Goal: Task Accomplishment & Management: Use online tool/utility

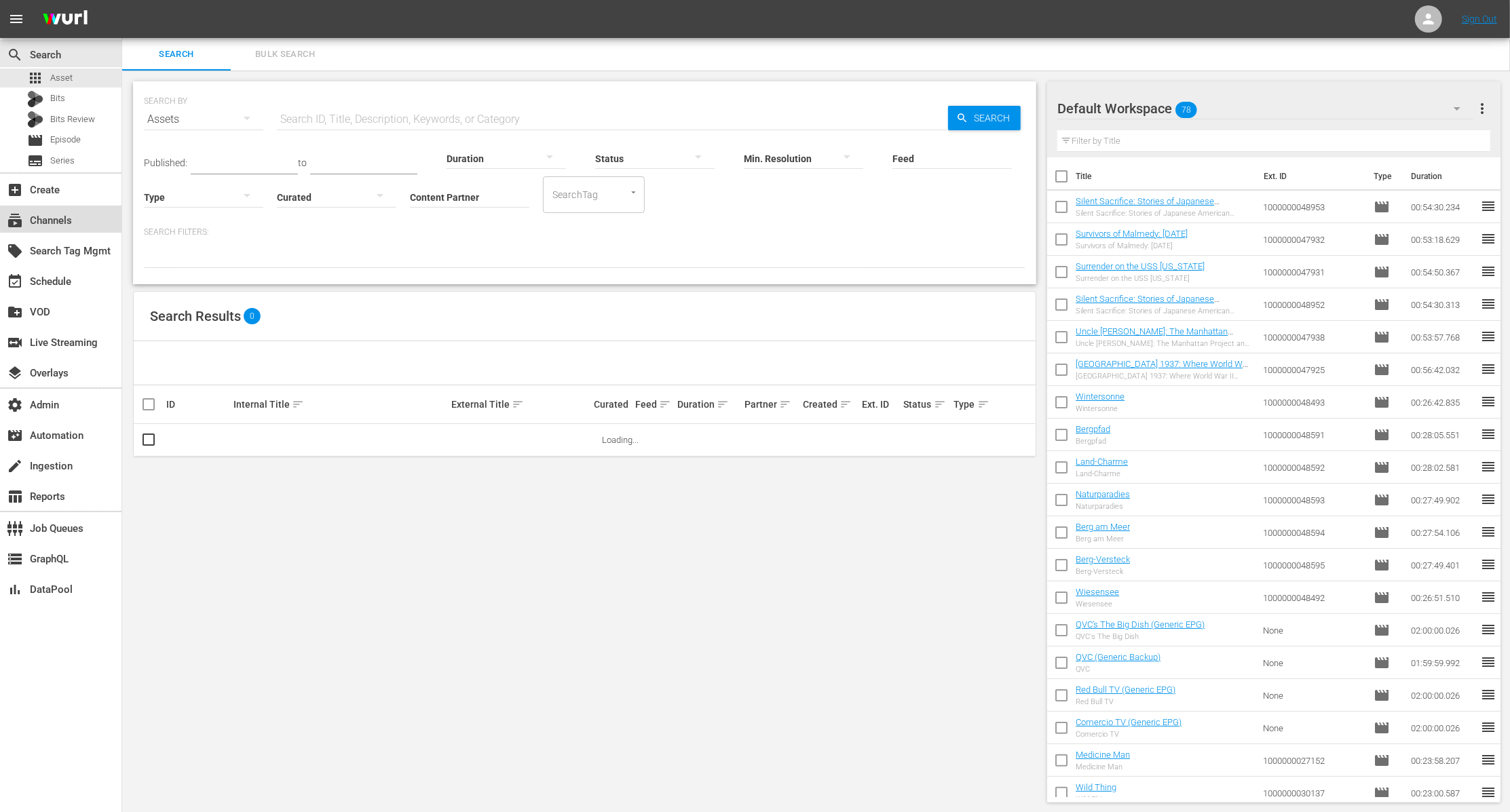
click at [60, 214] on div "subscriptions Channels" at bounding box center [38, 218] width 76 height 13
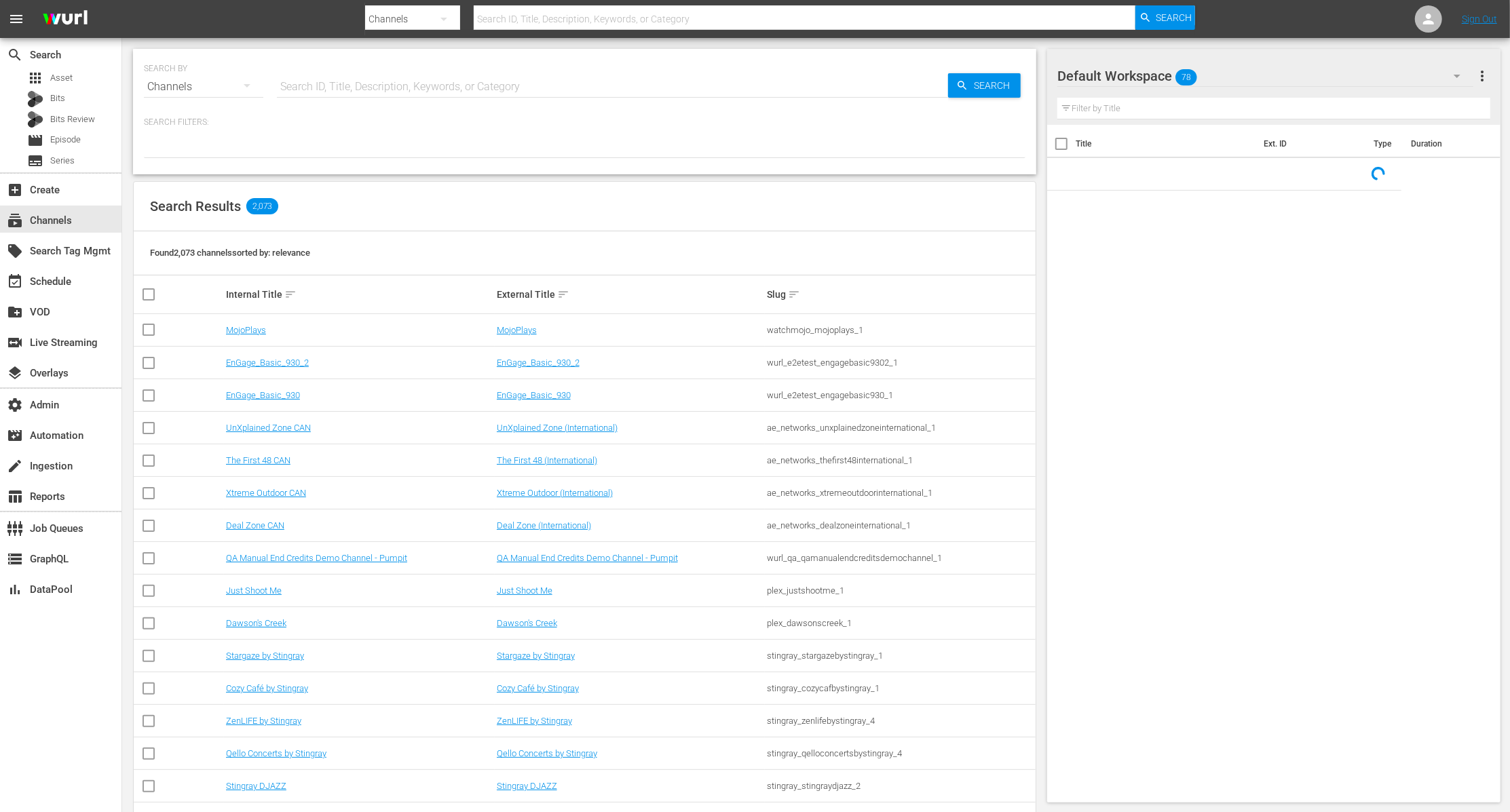
click at [382, 90] on input "text" at bounding box center [613, 86] width 671 height 33
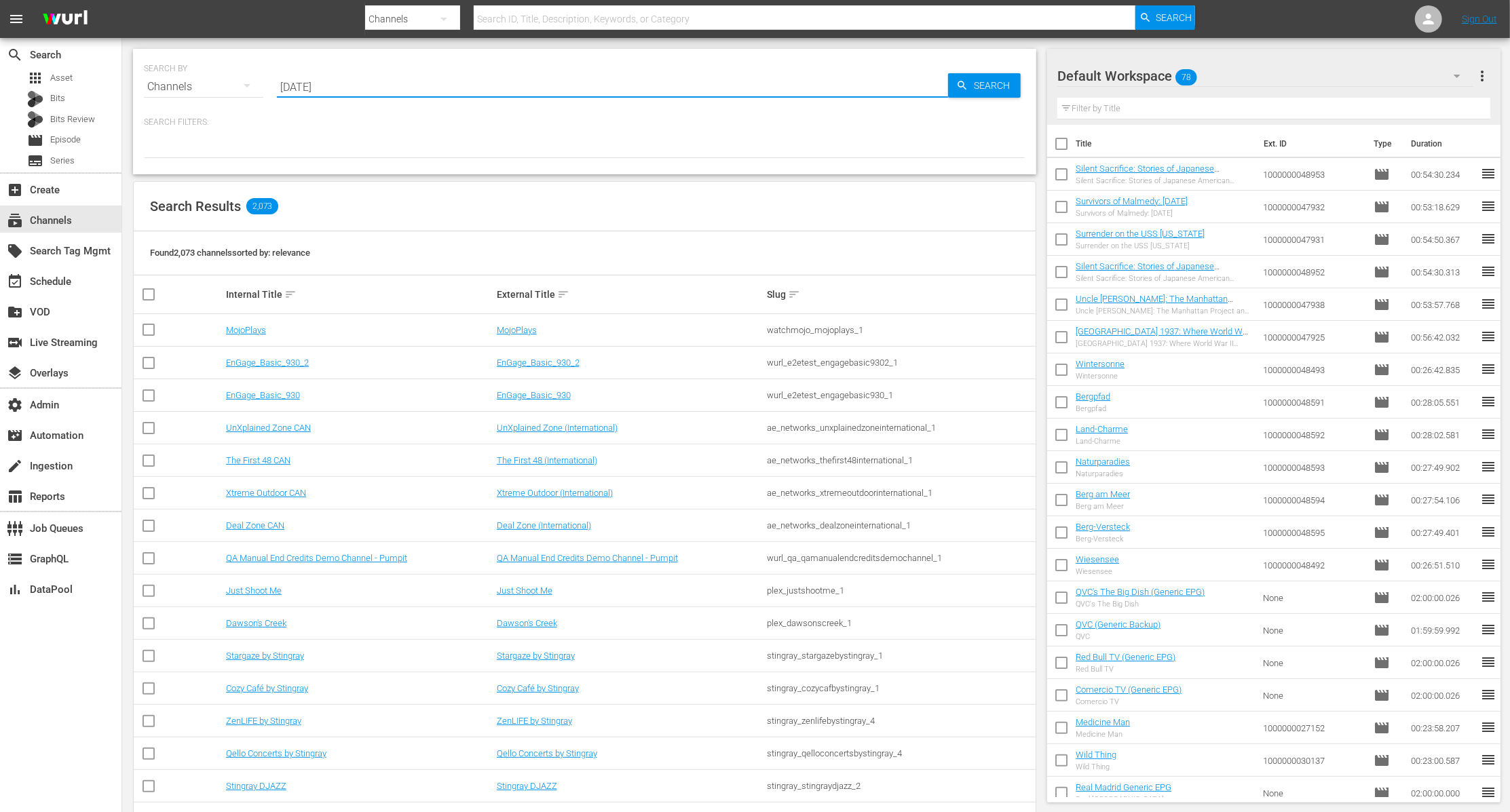
type input "[DATE]"
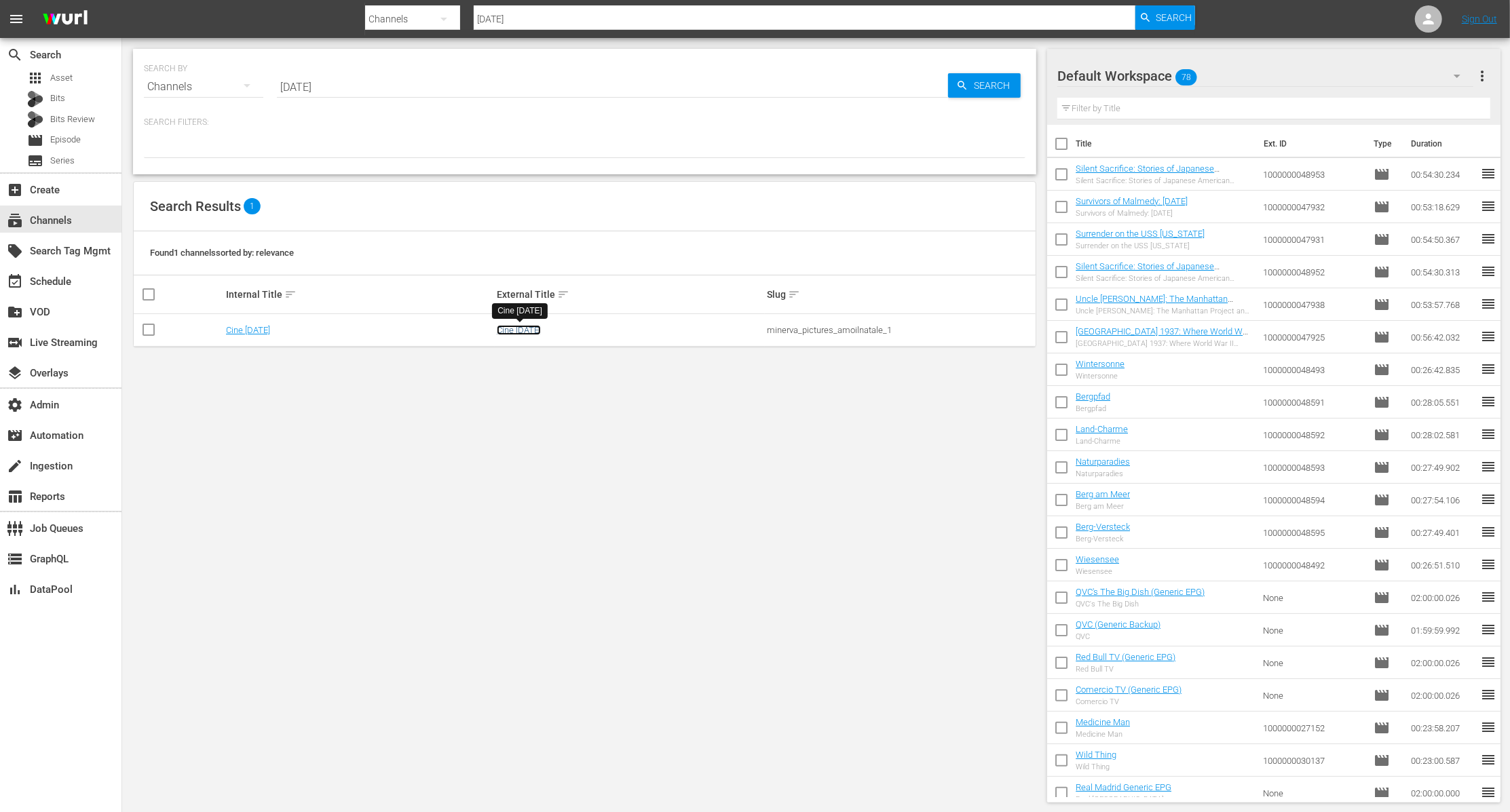
click at [517, 331] on link "Cine [DATE]" at bounding box center [519, 330] width 44 height 10
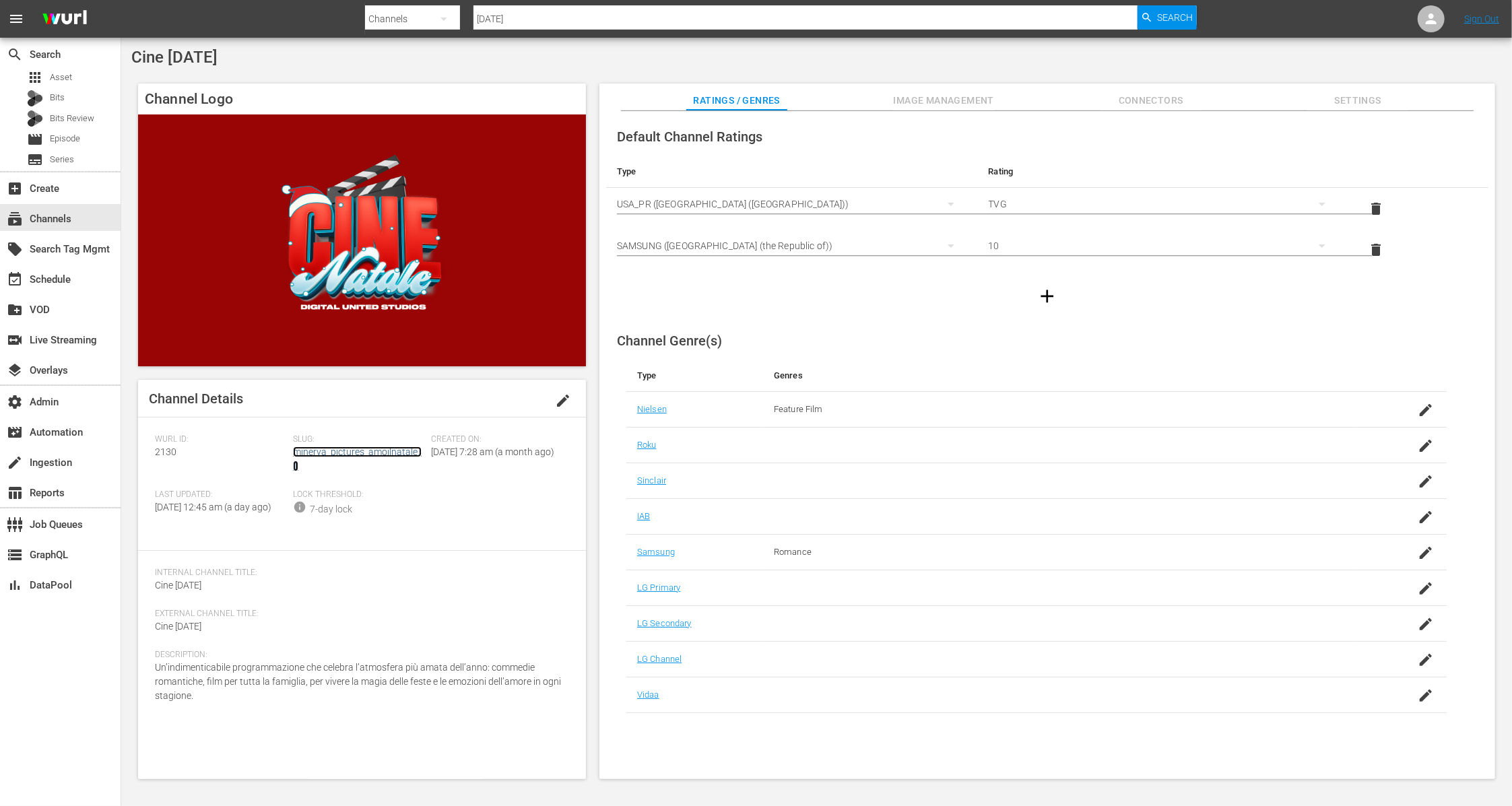
click at [381, 451] on link "minerva_pictures_amoilnatale_1" at bounding box center [357, 459] width 128 height 25
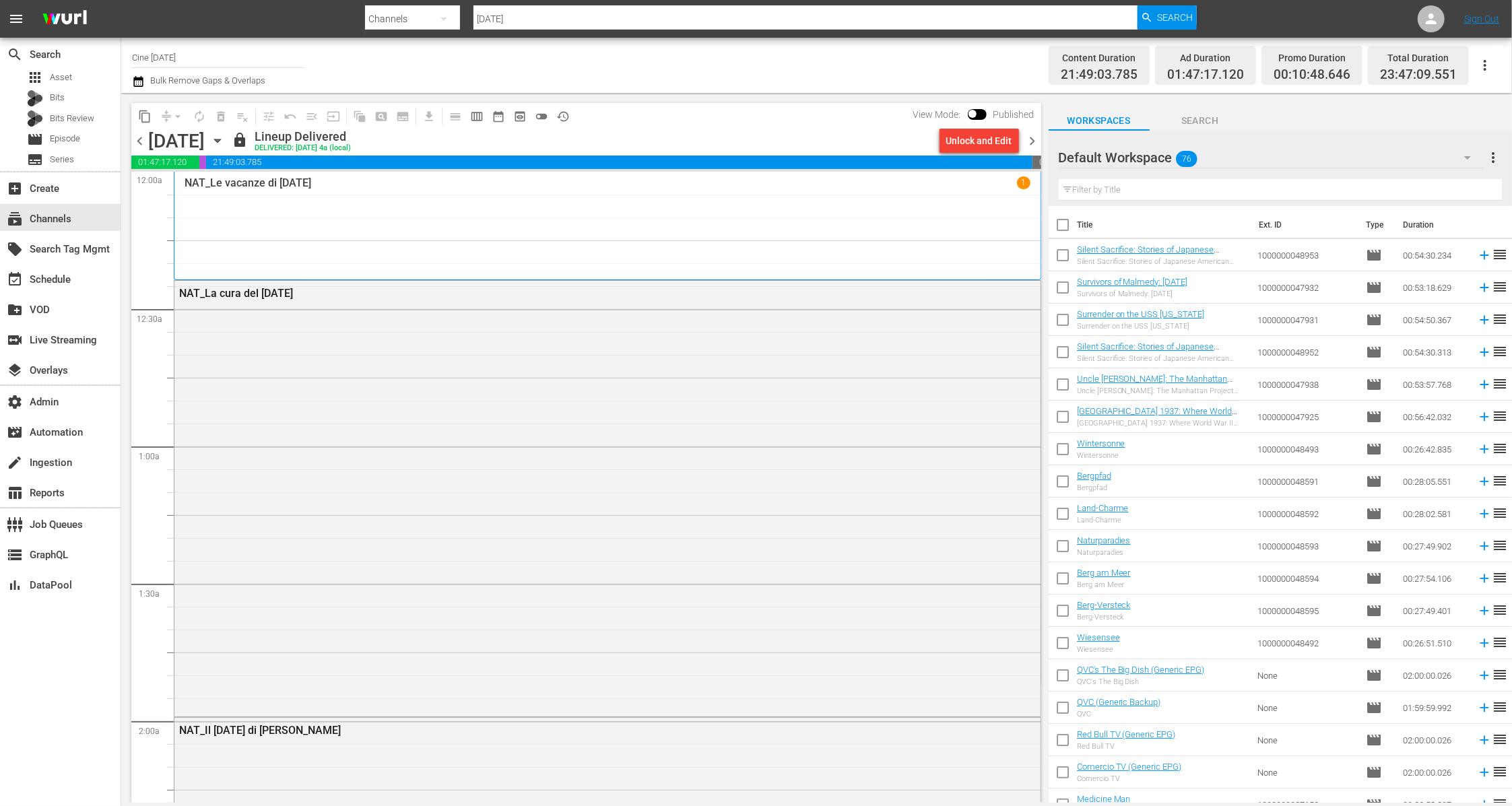
click at [225, 144] on icon "button" at bounding box center [217, 140] width 15 height 15
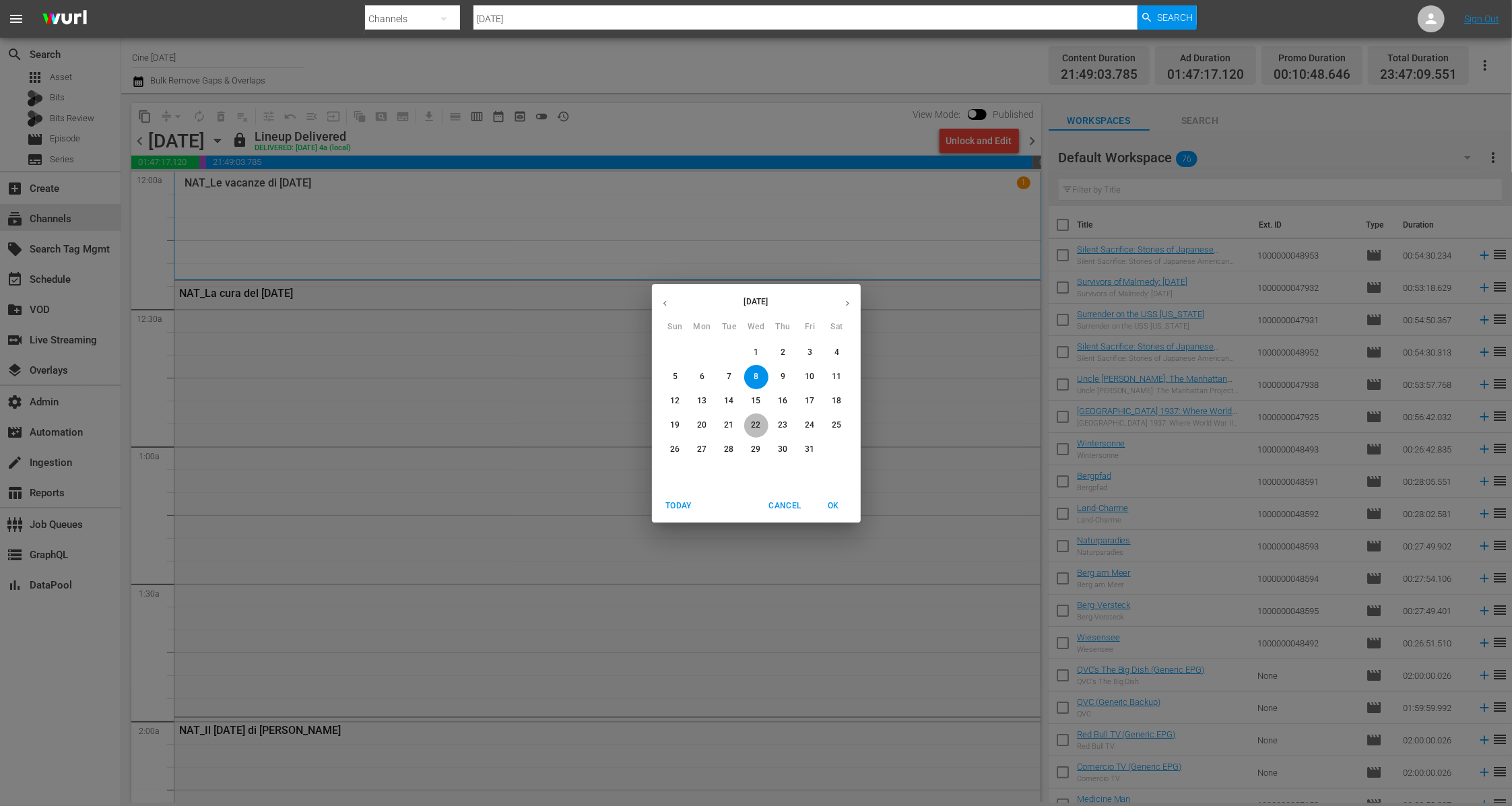
click at [752, 425] on p "22" at bounding box center [756, 425] width 10 height 12
